Goal: Task Accomplishment & Management: Use online tool/utility

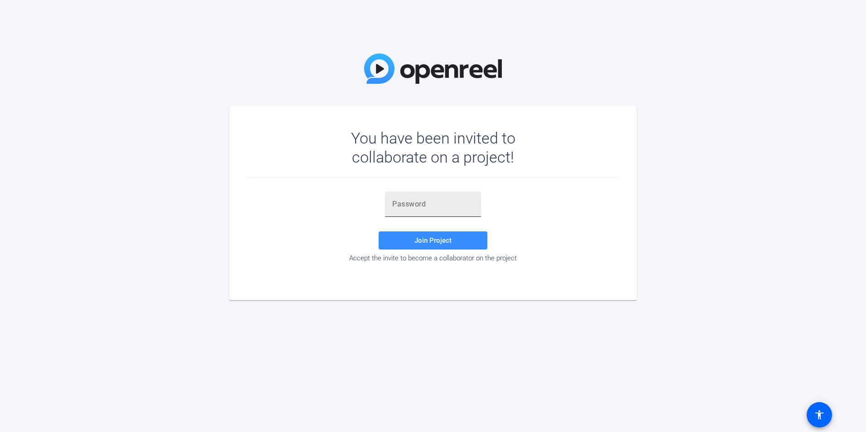
click at [418, 203] on input "text" at bounding box center [433, 204] width 82 height 11
paste input "C})Bi+"
type input "C})Bi+"
click at [421, 237] on span "Join Project" at bounding box center [433, 241] width 37 height 8
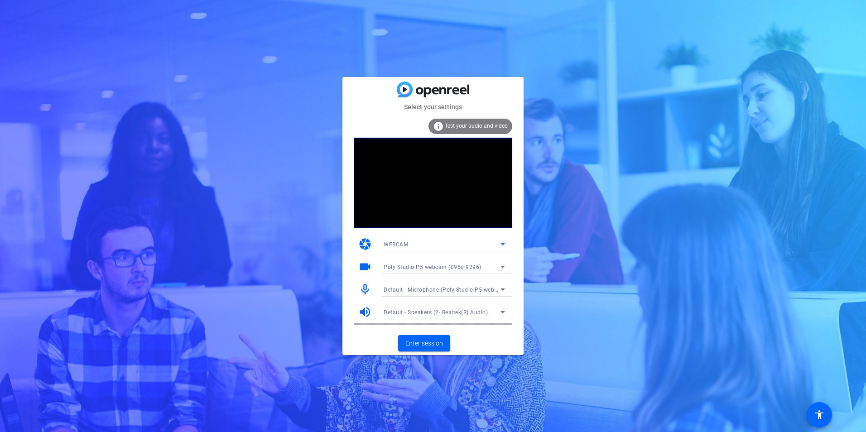
click at [497, 244] on div "WEBCAM" at bounding box center [442, 244] width 117 height 11
click at [497, 244] on div at bounding box center [433, 216] width 866 height 432
click at [420, 342] on span "Enter session" at bounding box center [425, 344] width 38 height 10
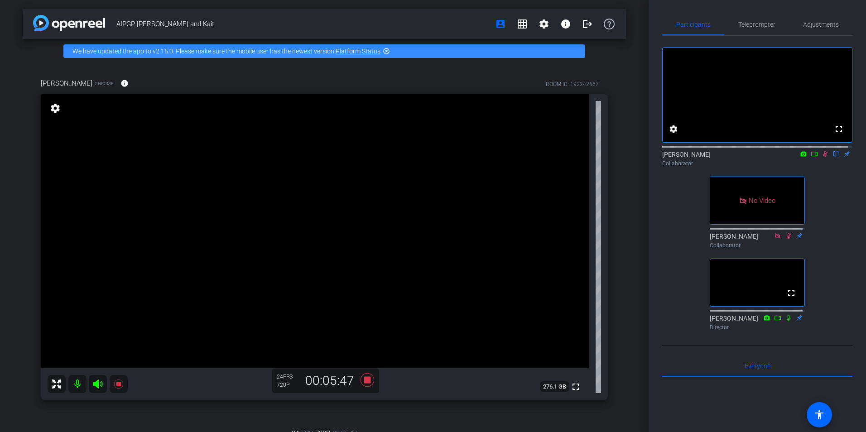
click at [811, 157] on icon at bounding box center [814, 154] width 7 height 6
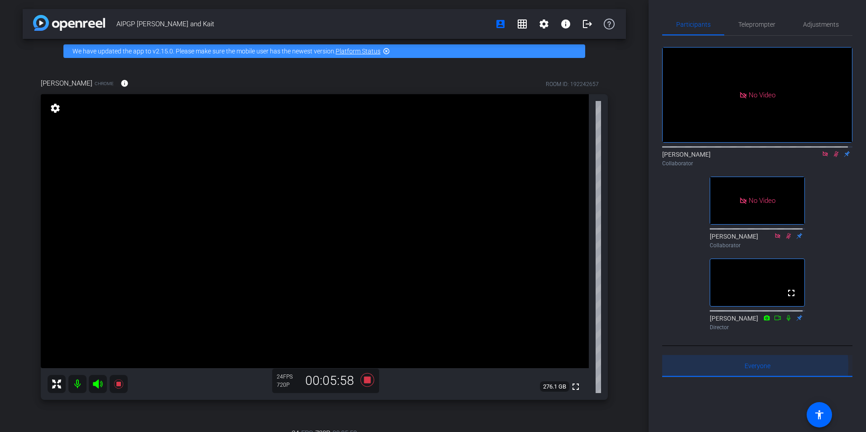
click at [753, 369] on span "Everyone 0" at bounding box center [758, 366] width 26 height 6
click at [384, 51] on mat-icon "highlight_off" at bounding box center [386, 51] width 7 height 7
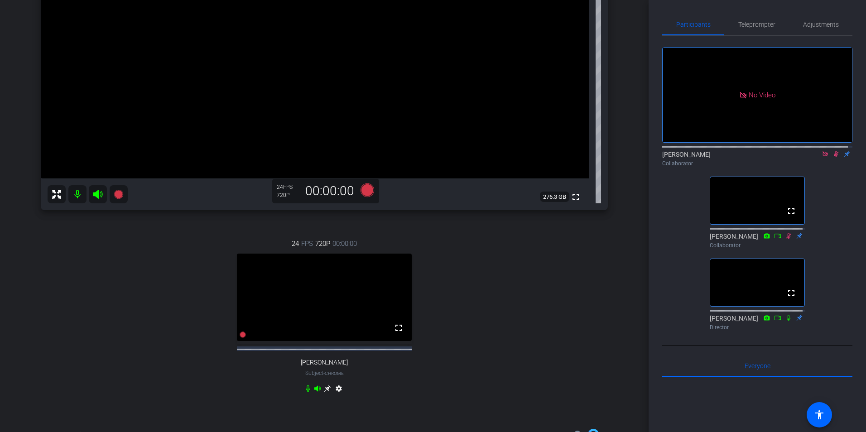
scroll to position [165, 0]
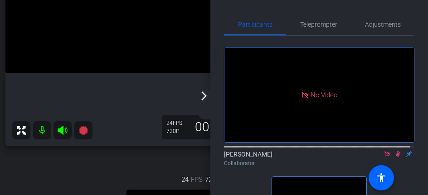
click at [394, 157] on icon at bounding box center [397, 154] width 7 height 6
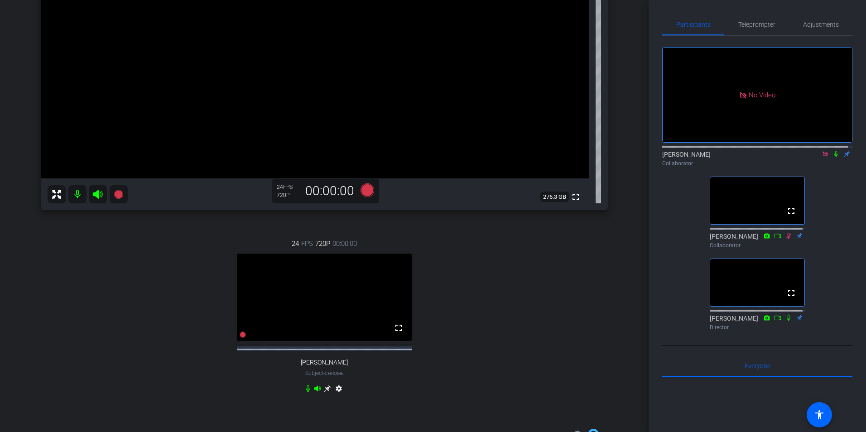
click at [823, 156] on icon at bounding box center [825, 153] width 5 height 5
click at [675, 135] on mat-icon "settings" at bounding box center [673, 129] width 11 height 11
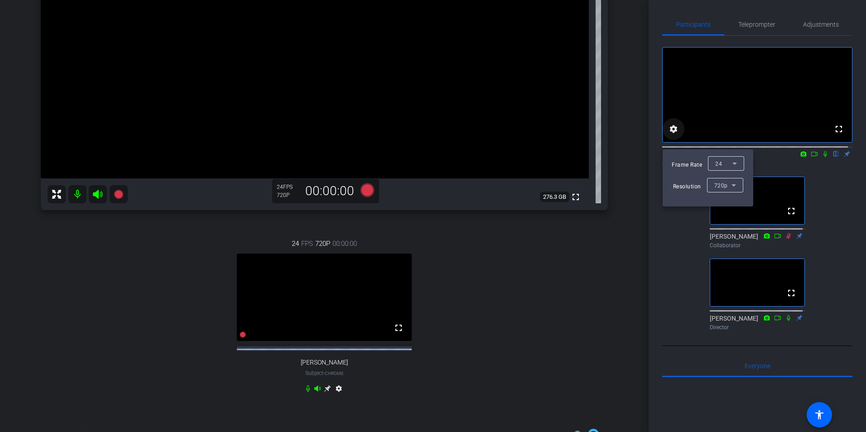
click at [675, 139] on div at bounding box center [433, 216] width 866 height 432
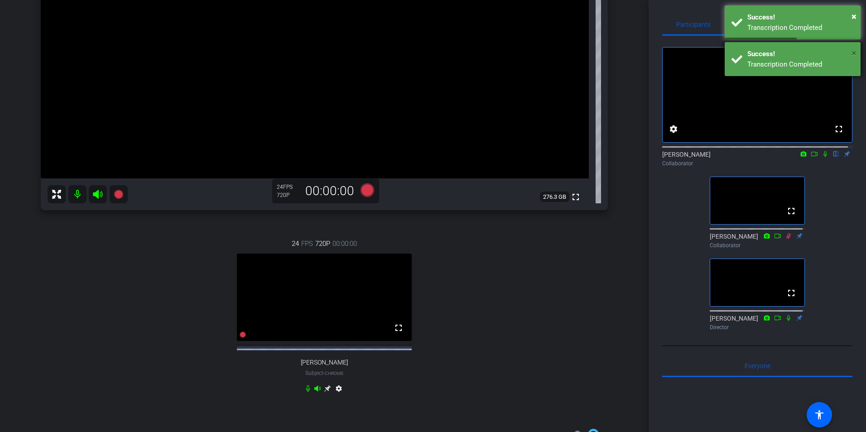
click at [854, 53] on span "×" at bounding box center [854, 53] width 5 height 11
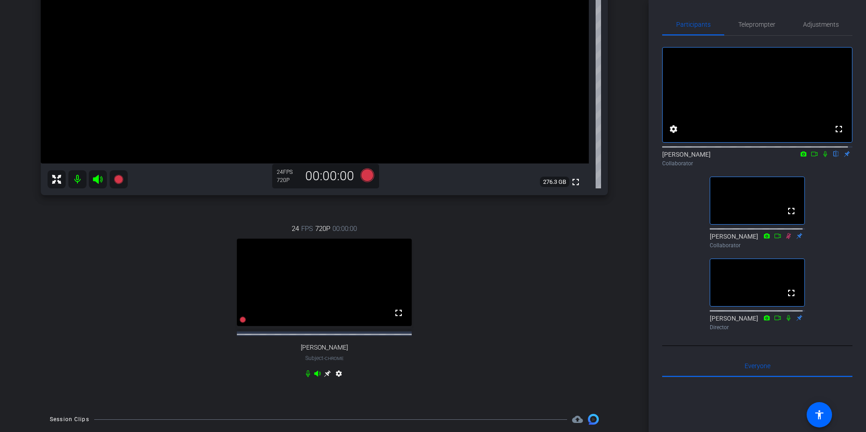
scroll to position [0, 0]
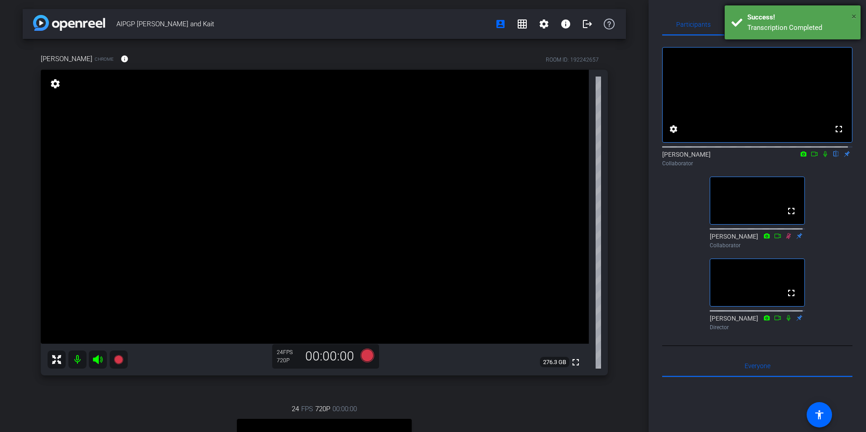
click at [855, 17] on span "×" at bounding box center [854, 16] width 5 height 11
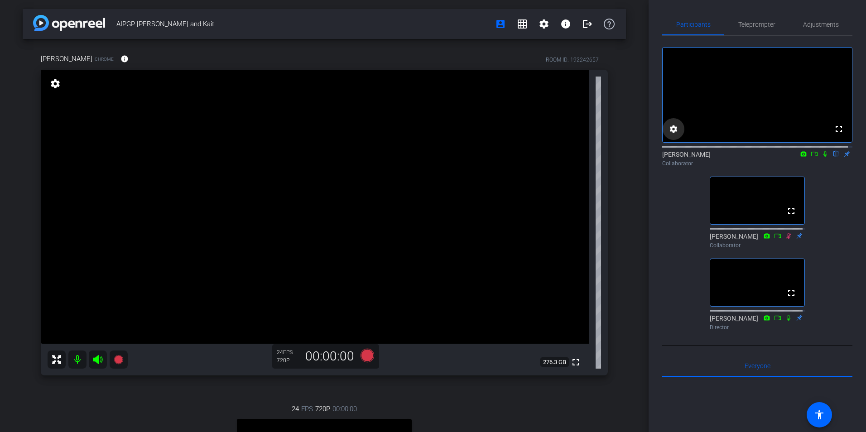
click at [673, 135] on mat-icon "settings" at bounding box center [673, 129] width 11 height 11
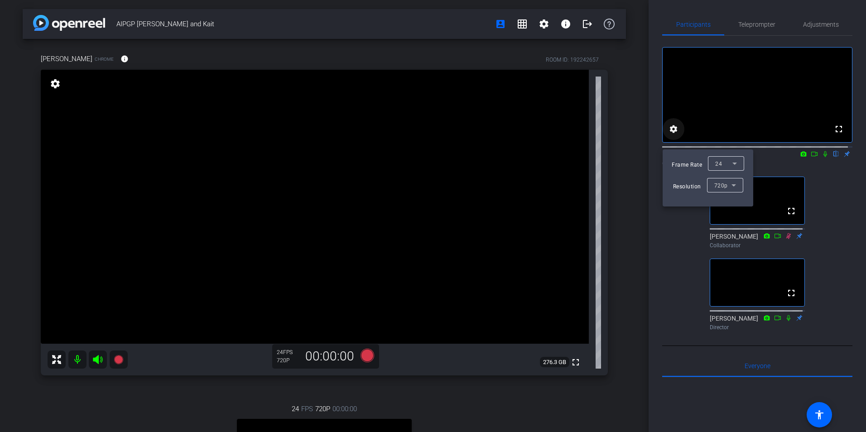
click at [673, 140] on div at bounding box center [433, 216] width 866 height 432
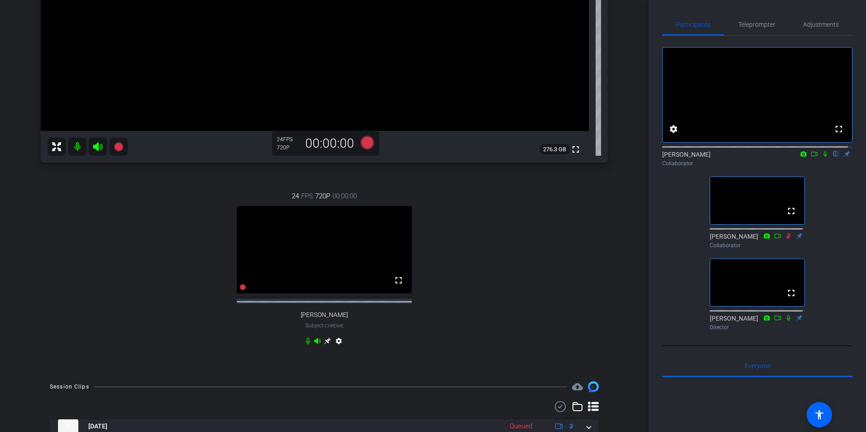
scroll to position [213, 0]
